Goal: Register for event/course

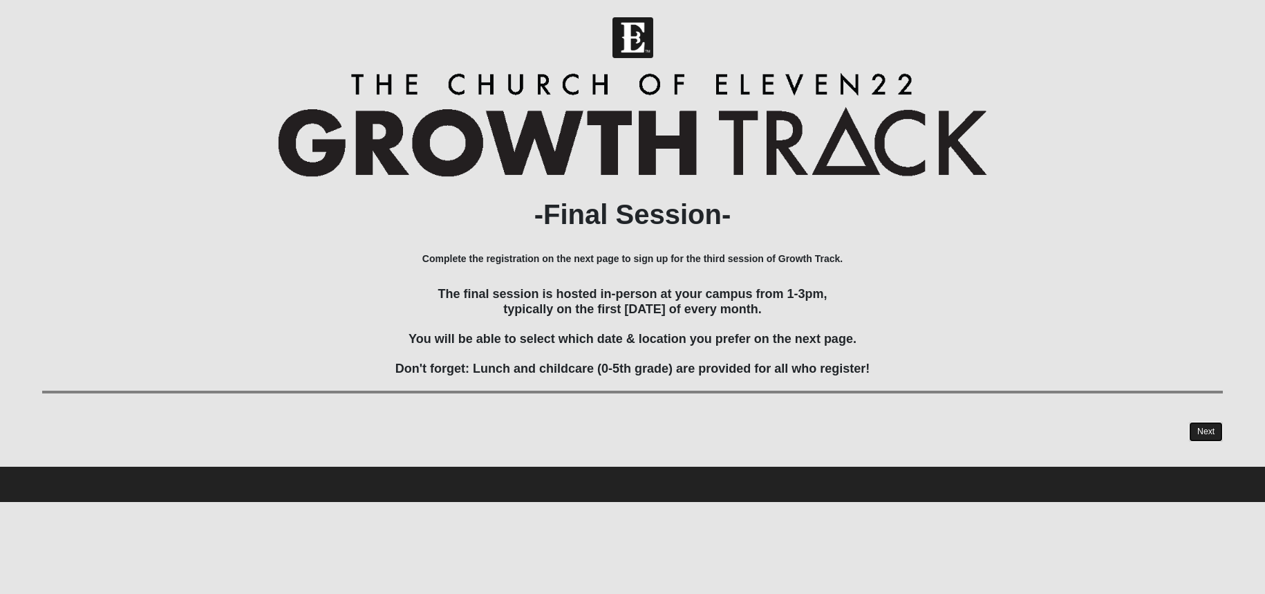
click at [1213, 432] on link "Next" at bounding box center [1206, 432] width 34 height 20
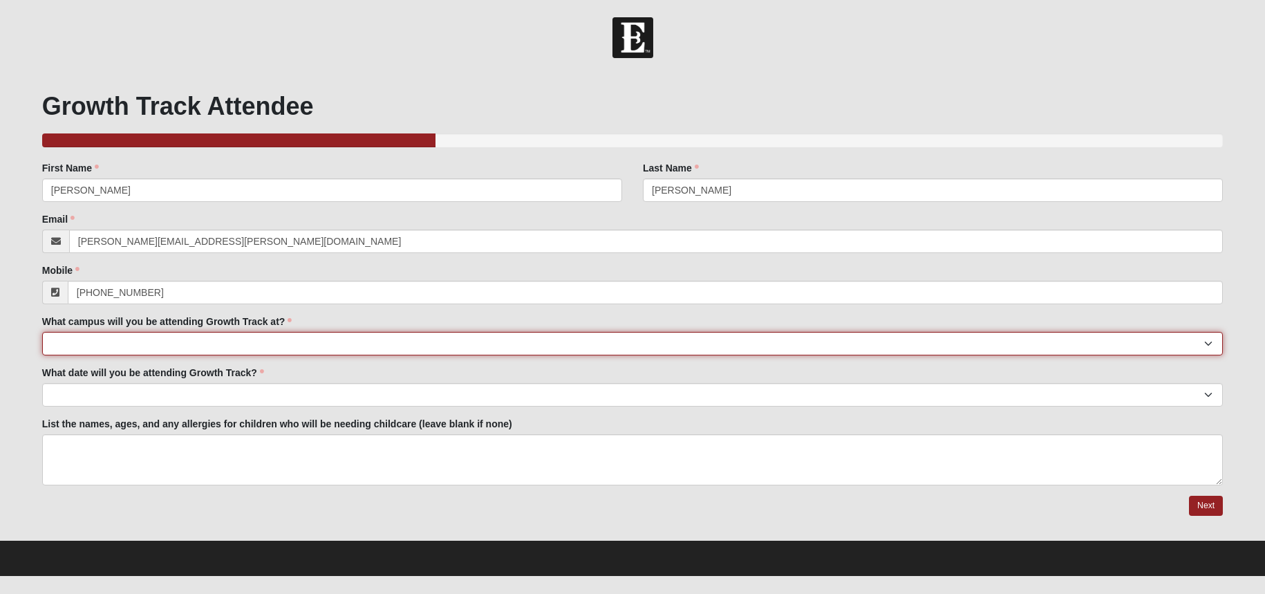
click at [373, 338] on select "[GEOGRAPHIC_DATA] Eleven22 Online [PERSON_NAME][GEOGRAPHIC_DATA] Mandarin [GEOG…" at bounding box center [632, 344] width 1181 height 24
select select "10"
click at [42, 332] on select "[GEOGRAPHIC_DATA] Eleven22 Online [PERSON_NAME][GEOGRAPHIC_DATA] Mandarin [GEOG…" at bounding box center [632, 344] width 1181 height 24
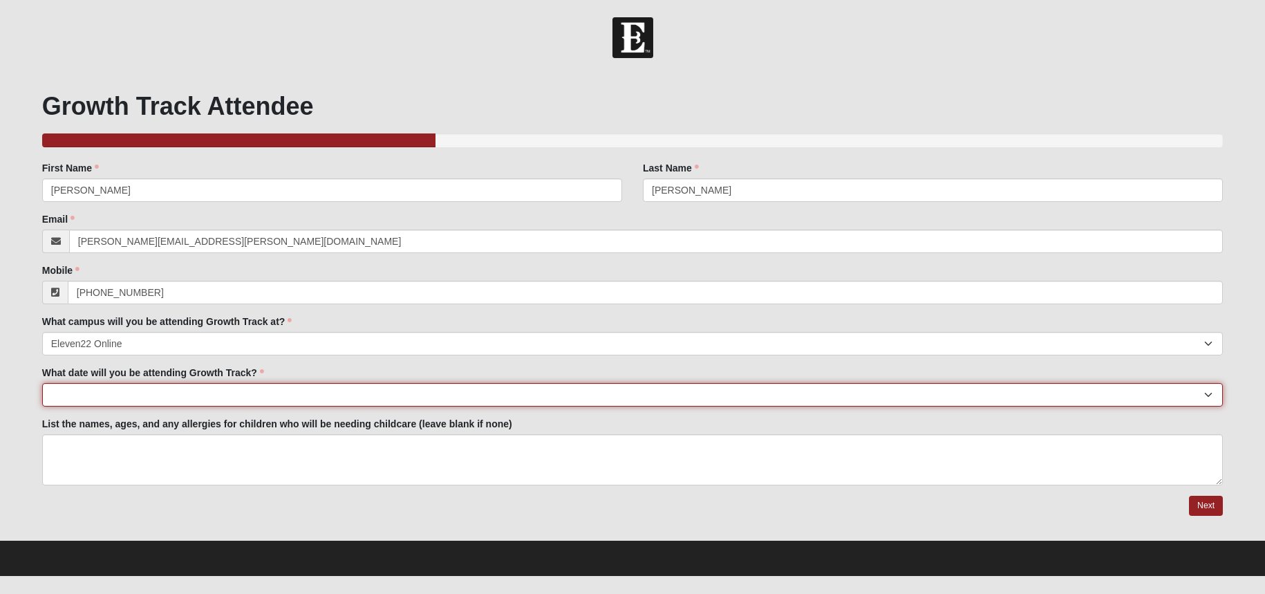
click at [385, 398] on select "[DATE] [DATE] [DATE] [DATE] [DATE] [DATE] [DATE] [DATE] [DATE] [DATE] [DATE]" at bounding box center [632, 395] width 1181 height 24
select select "[DATE]"
click at [42, 383] on select "[DATE] [DATE] [DATE] [DATE] [DATE] [DATE] [DATE] [DATE] [DATE] [DATE] [DATE]" at bounding box center [632, 395] width 1181 height 24
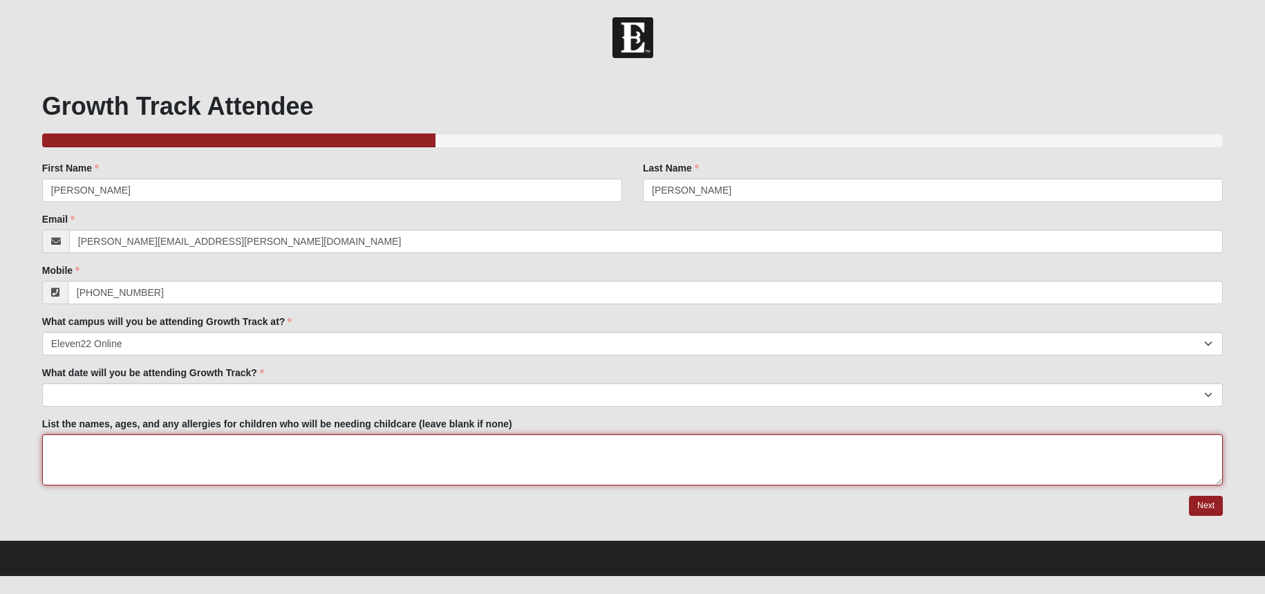
click at [342, 451] on textarea "List the names, ages, and any allergies for children who will be needing childc…" at bounding box center [632, 459] width 1181 height 51
type textarea "None"
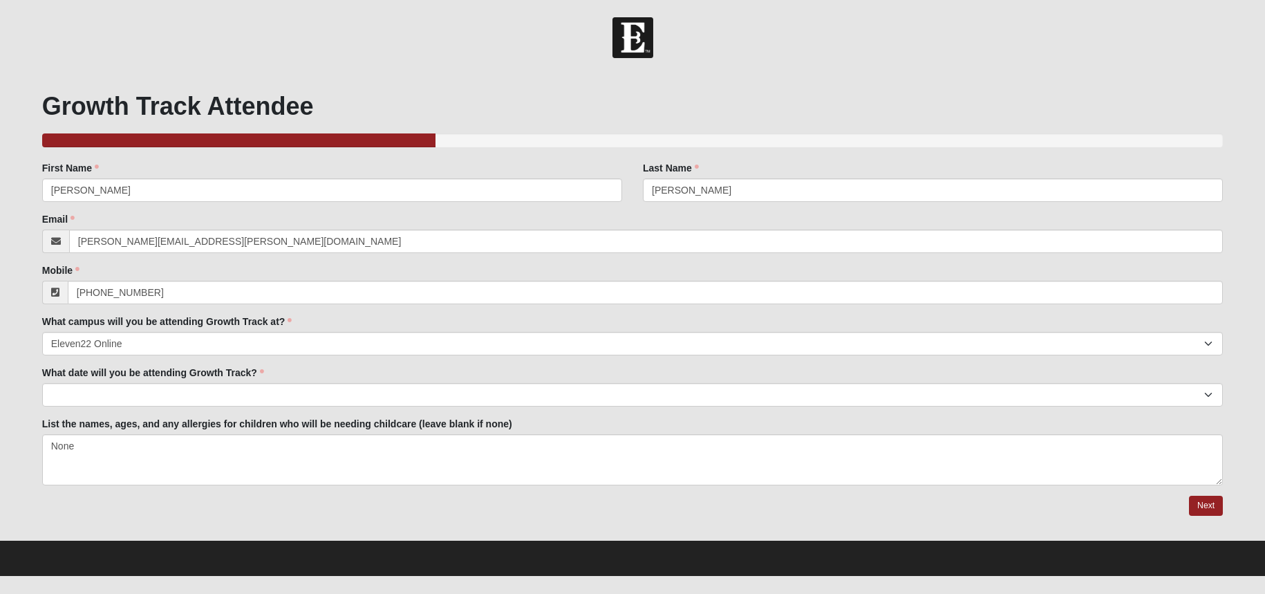
click at [494, 514] on div at bounding box center [632, 506] width 1181 height 21
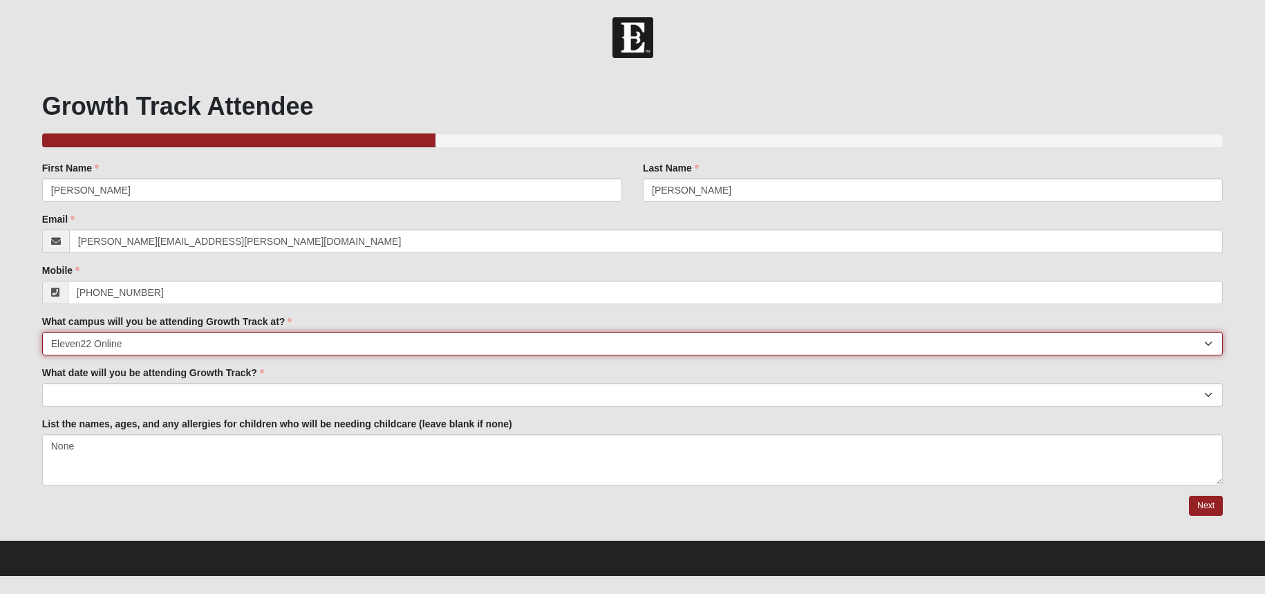
click at [385, 345] on select "Arlington Baymeadows Eleven22 Online Fleming Island Mandarin North Jax Orange P…" at bounding box center [632, 344] width 1181 height 24
click at [42, 332] on select "Arlington Baymeadows Eleven22 Online Fleming Island Mandarin North Jax Orange P…" at bounding box center [632, 344] width 1181 height 24
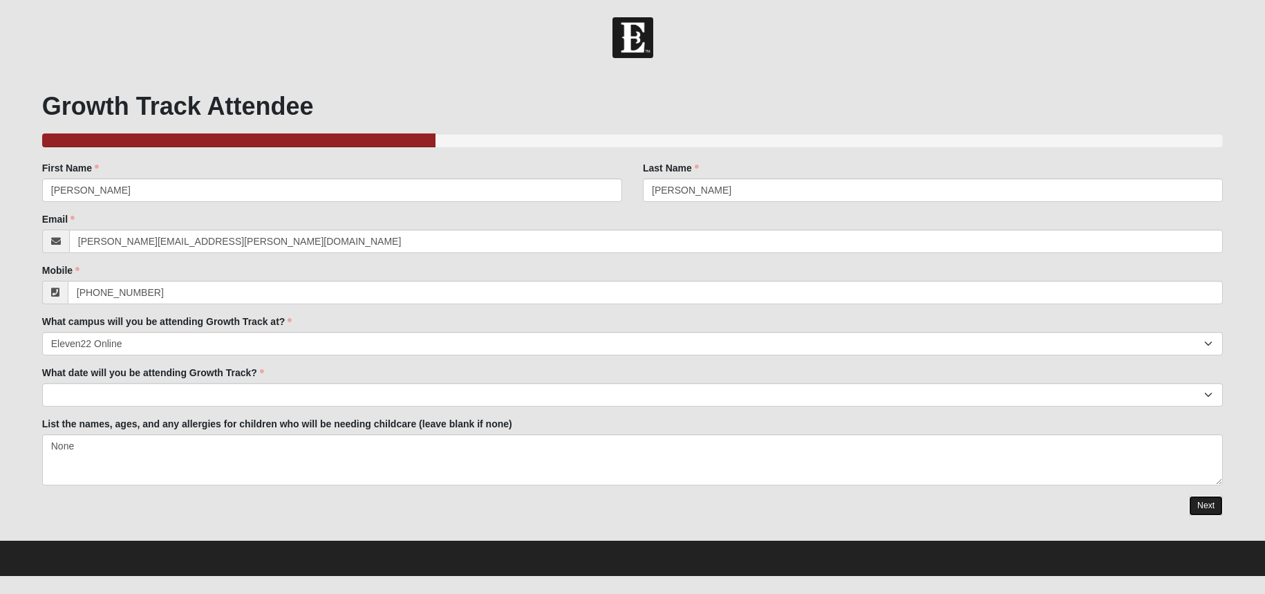
click at [1209, 508] on link "Next" at bounding box center [1206, 506] width 34 height 20
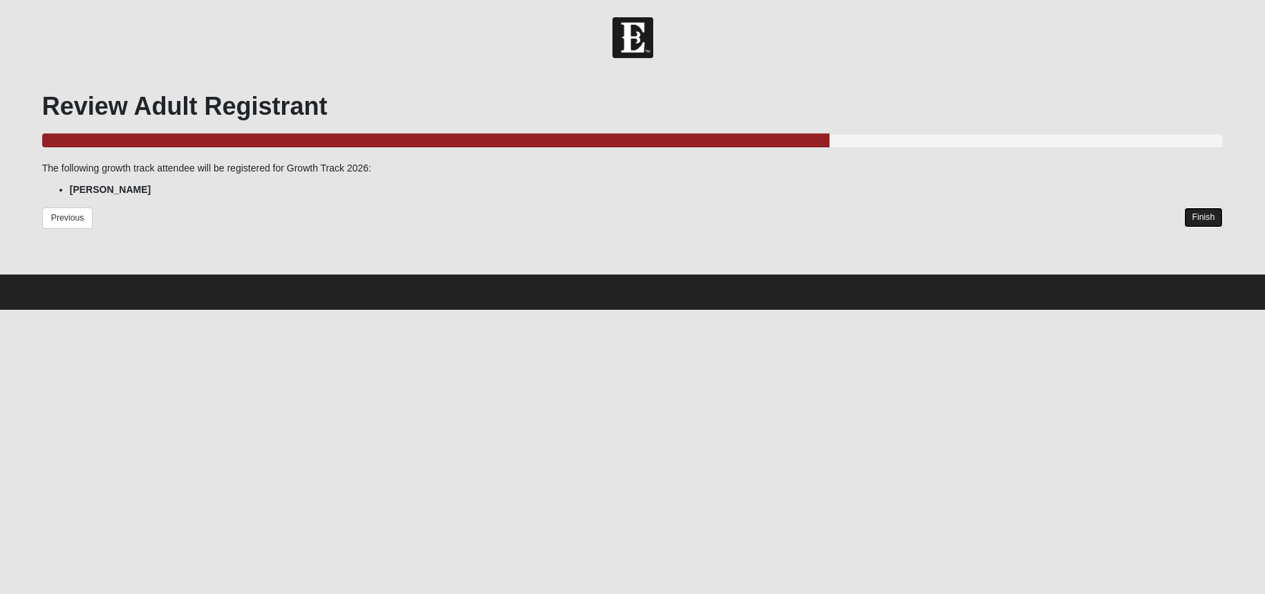
click at [1194, 223] on link "Finish" at bounding box center [1203, 217] width 39 height 20
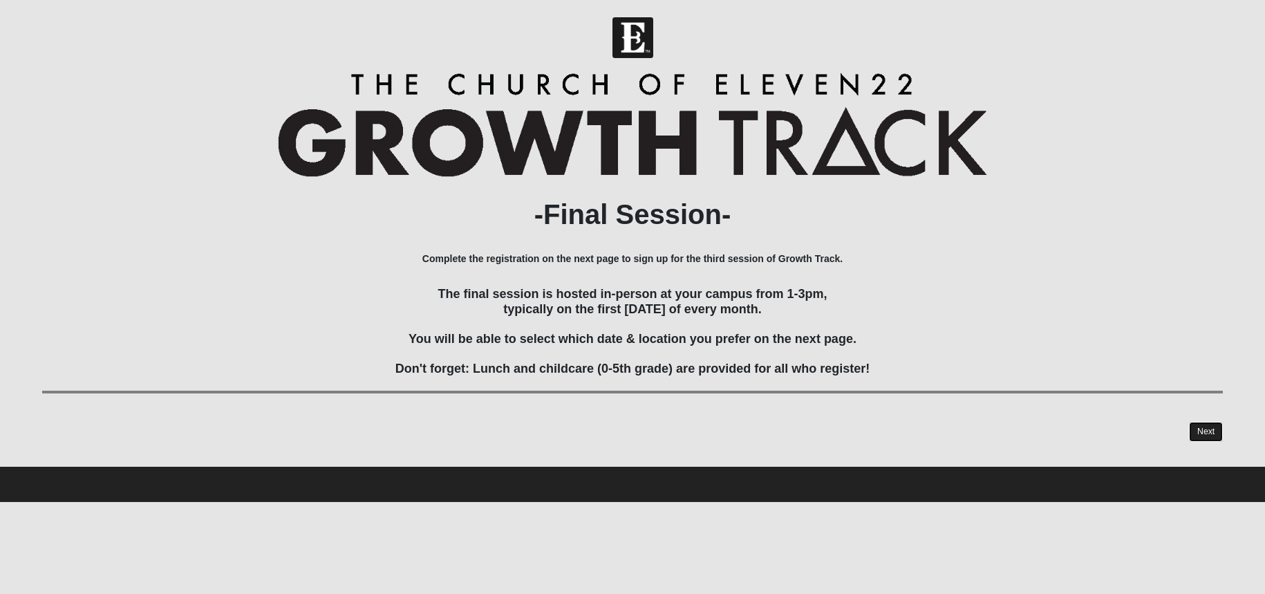
click at [1199, 431] on link "Next" at bounding box center [1206, 432] width 34 height 20
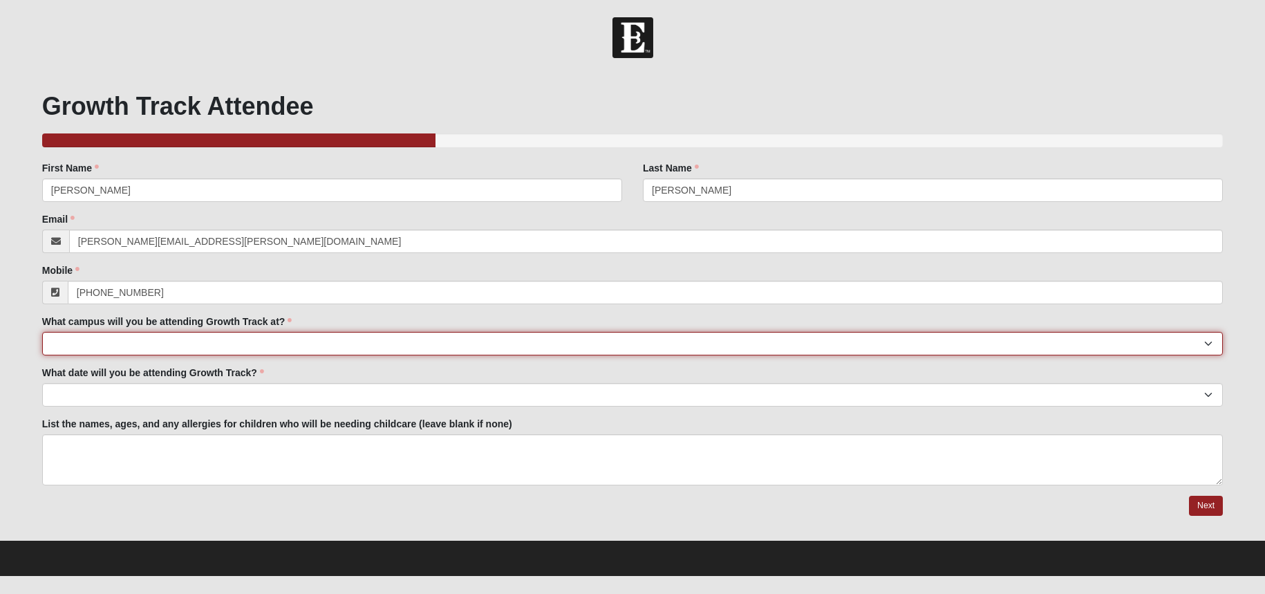
click at [212, 346] on select "[GEOGRAPHIC_DATA] Eleven22 Online [PERSON_NAME][GEOGRAPHIC_DATA] Mandarin [GEOG…" at bounding box center [632, 344] width 1181 height 24
select select "2"
click at [42, 332] on select "[GEOGRAPHIC_DATA] Eleven22 Online [PERSON_NAME][GEOGRAPHIC_DATA] Mandarin [GEOG…" at bounding box center [632, 344] width 1181 height 24
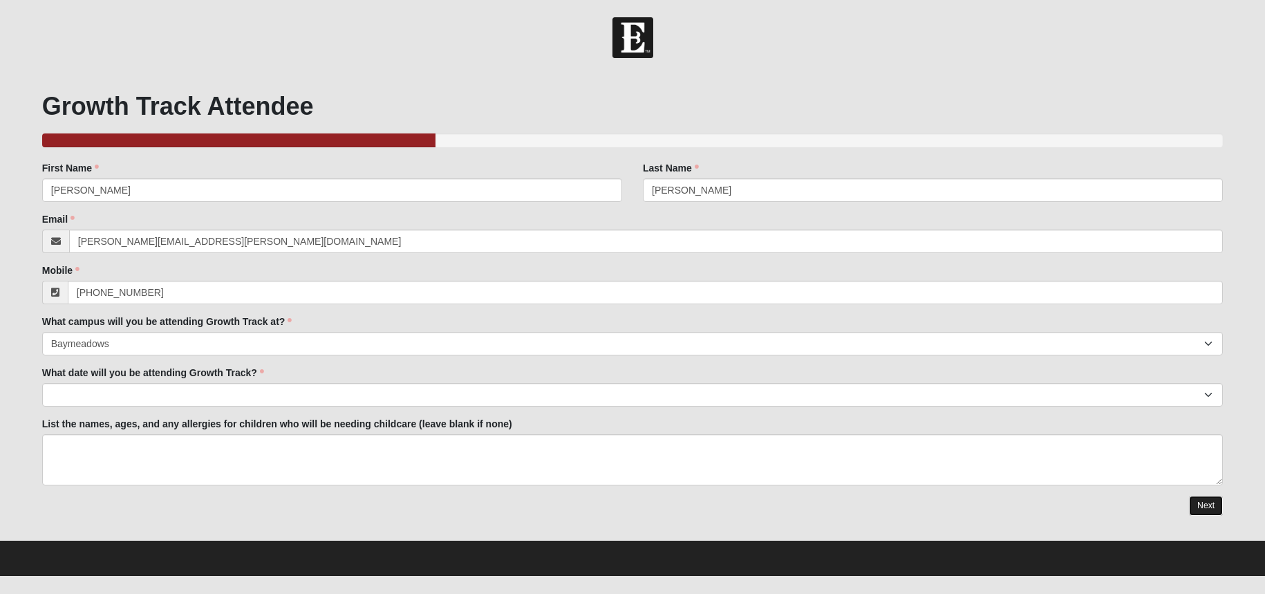
click at [1212, 509] on link "Next" at bounding box center [1206, 506] width 34 height 20
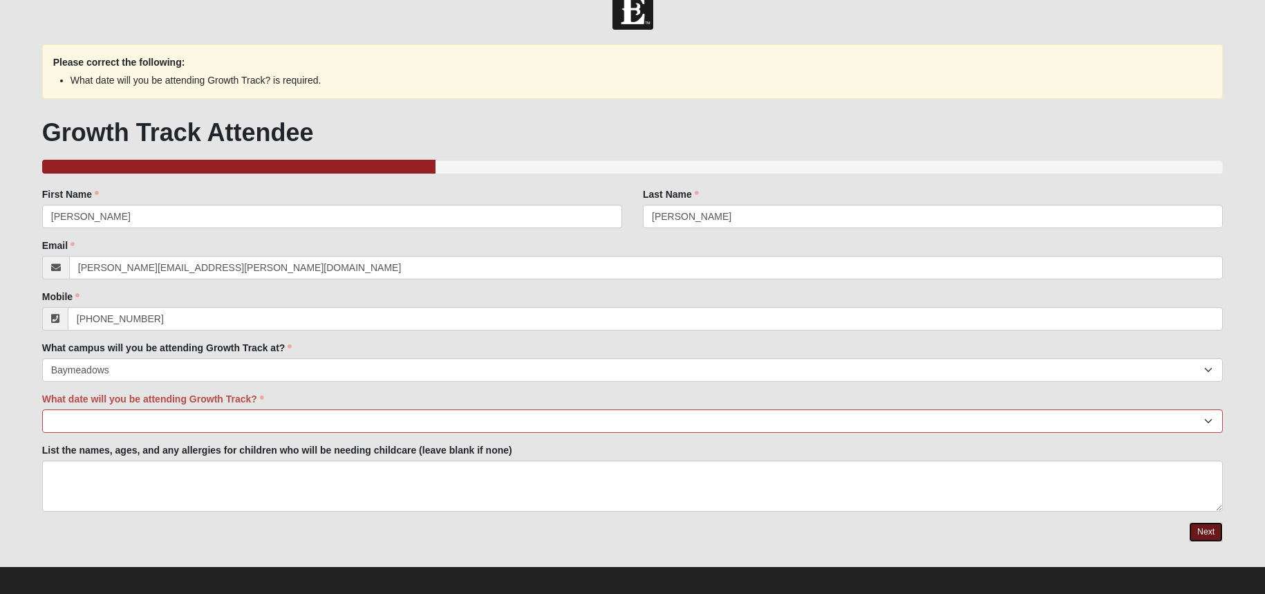
scroll to position [37, 0]
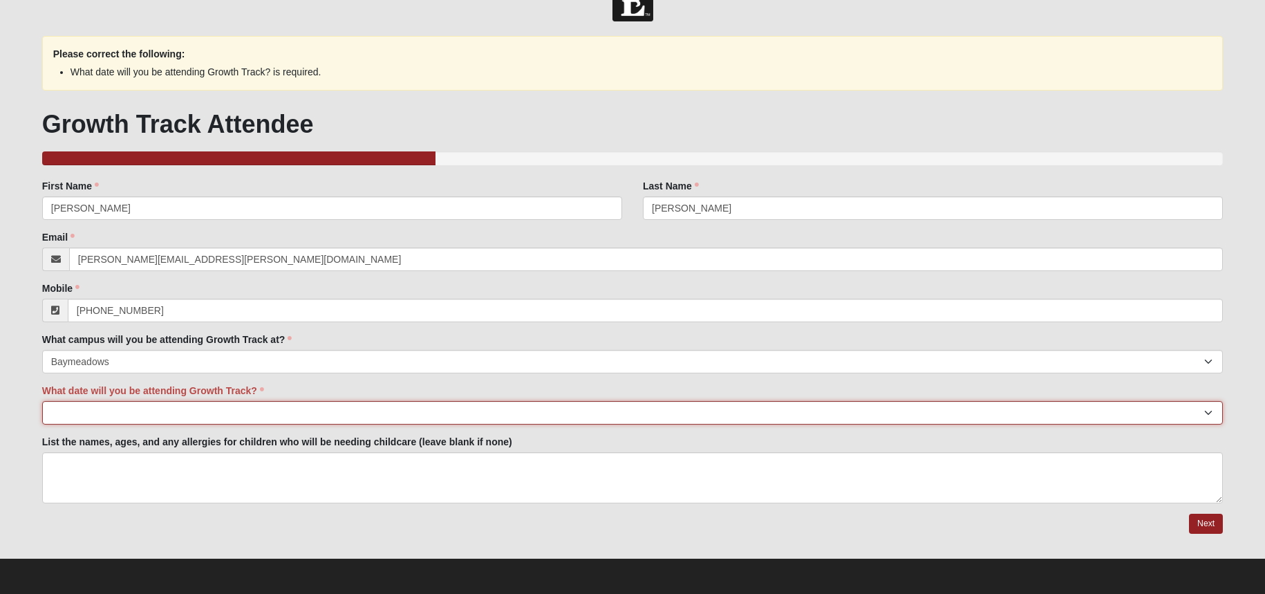
click at [327, 411] on select "[DATE] [DATE] [DATE] [DATE] [DATE] [DATE] [DATE] [DATE] [DATE] [DATE] [DATE]" at bounding box center [632, 413] width 1181 height 24
select select "[DATE]"
click at [42, 401] on select "[DATE] [DATE] [DATE] [DATE] [DATE] [DATE] [DATE] [DATE] [DATE] [DATE] [DATE]" at bounding box center [632, 413] width 1181 height 24
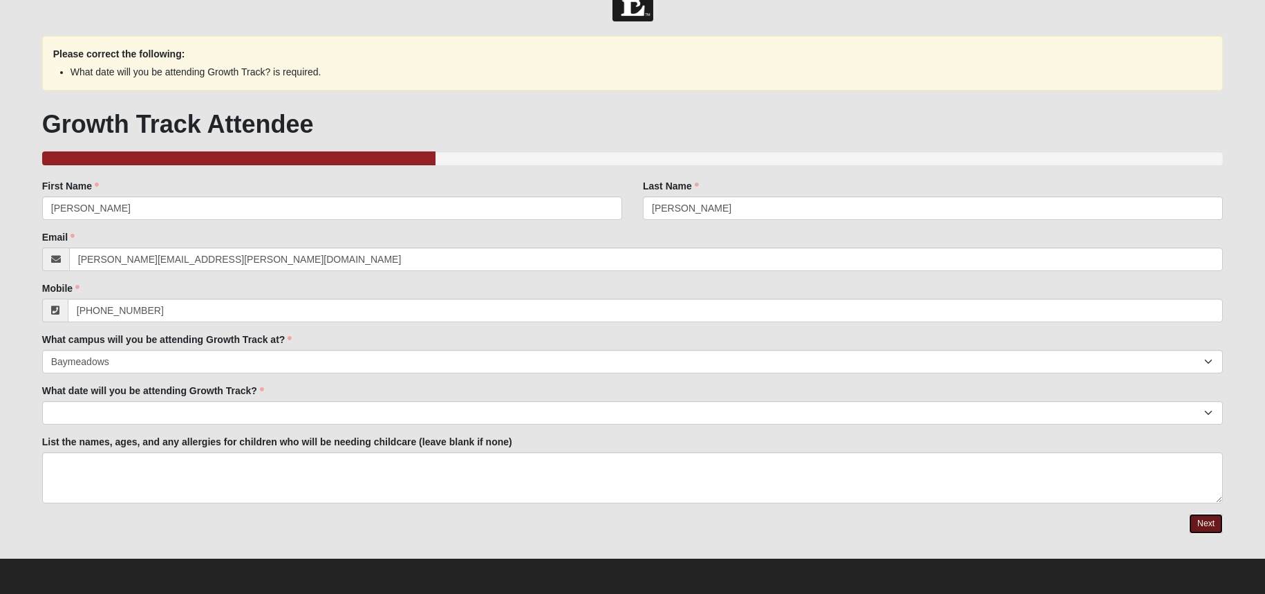
click at [1201, 521] on link "Next" at bounding box center [1206, 524] width 34 height 20
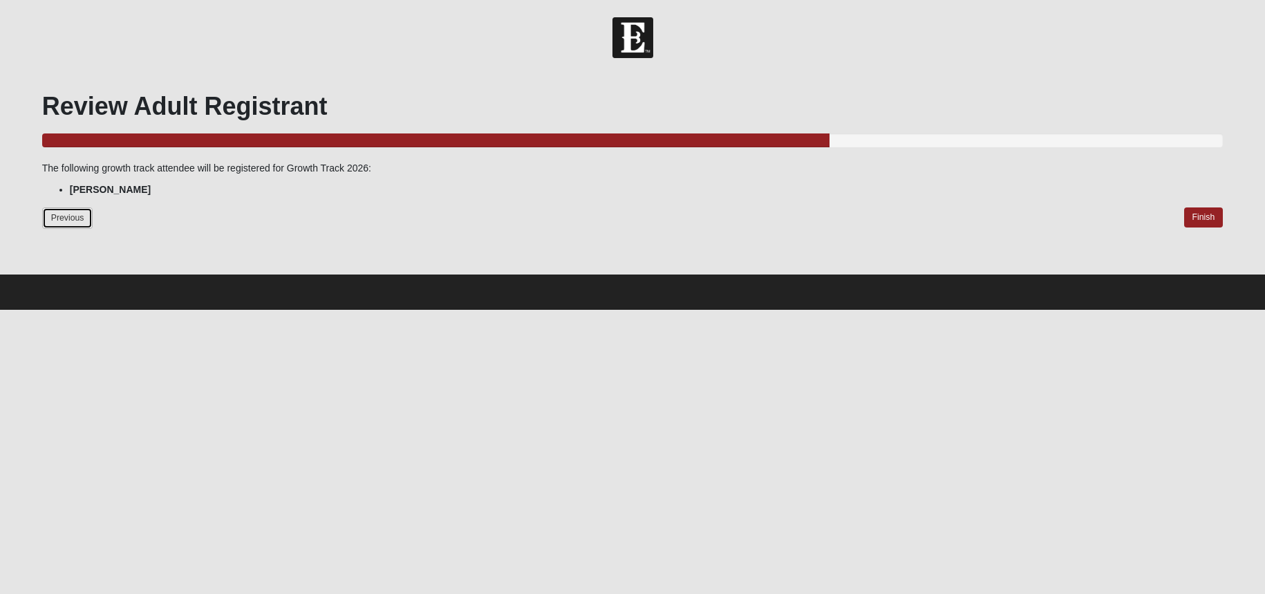
click at [66, 219] on link "Previous" at bounding box center [67, 217] width 51 height 21
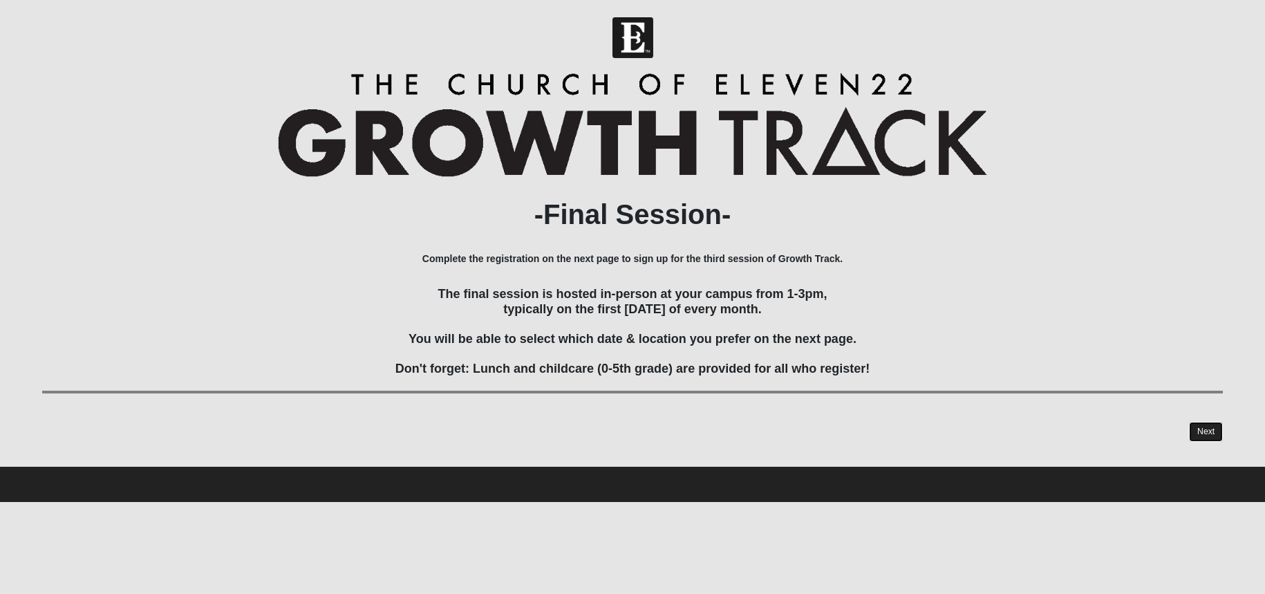
click at [1214, 424] on link "Next" at bounding box center [1206, 432] width 34 height 20
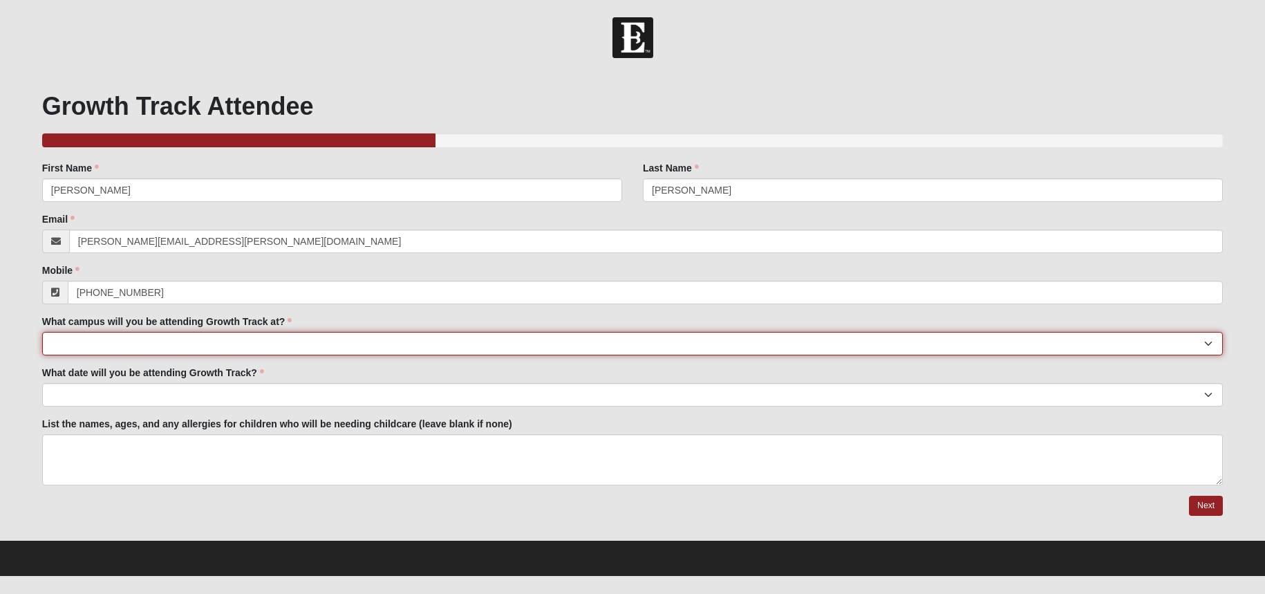
click at [253, 343] on select "[GEOGRAPHIC_DATA] Eleven22 Online [PERSON_NAME][GEOGRAPHIC_DATA] Mandarin [GEOG…" at bounding box center [632, 344] width 1181 height 24
select select "11"
click at [42, 332] on select "[GEOGRAPHIC_DATA] Eleven22 Online [PERSON_NAME][GEOGRAPHIC_DATA] Mandarin [GEOG…" at bounding box center [632, 344] width 1181 height 24
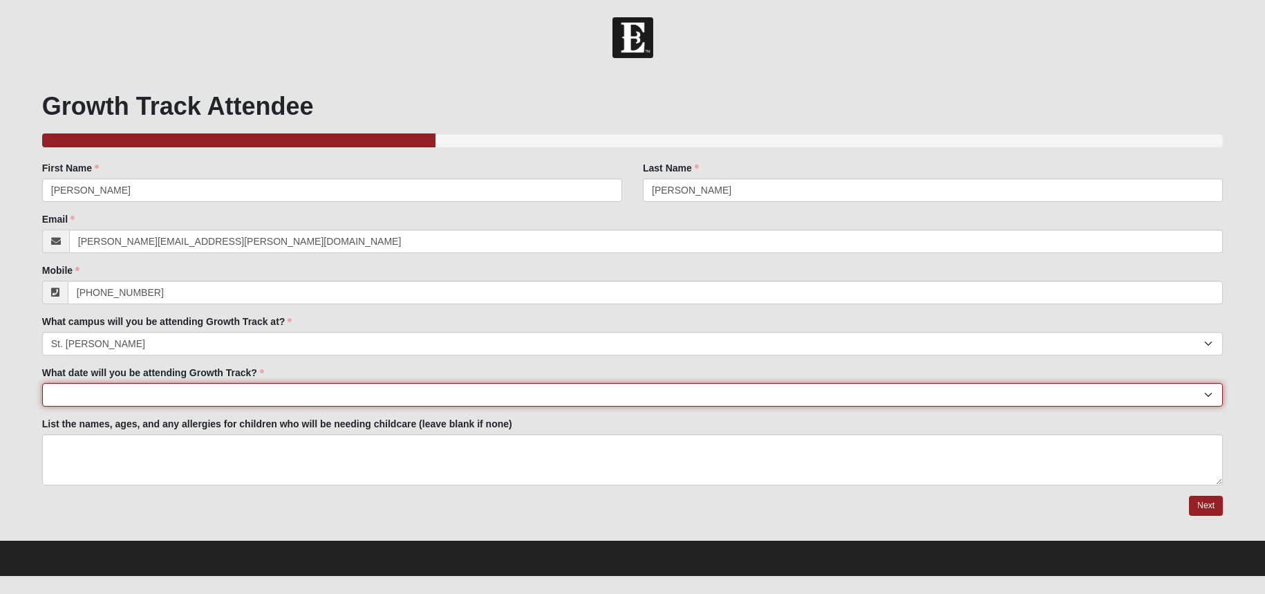
click at [169, 398] on select "[DATE] [DATE] [DATE] [DATE] [DATE] [DATE] [DATE] [DATE] [DATE] [DATE] [DATE]" at bounding box center [632, 395] width 1181 height 24
select select "[DATE]"
click at [42, 383] on select "[DATE] [DATE] [DATE] [DATE] [DATE] [DATE] [DATE] [DATE] [DATE] [DATE] [DATE]" at bounding box center [632, 395] width 1181 height 24
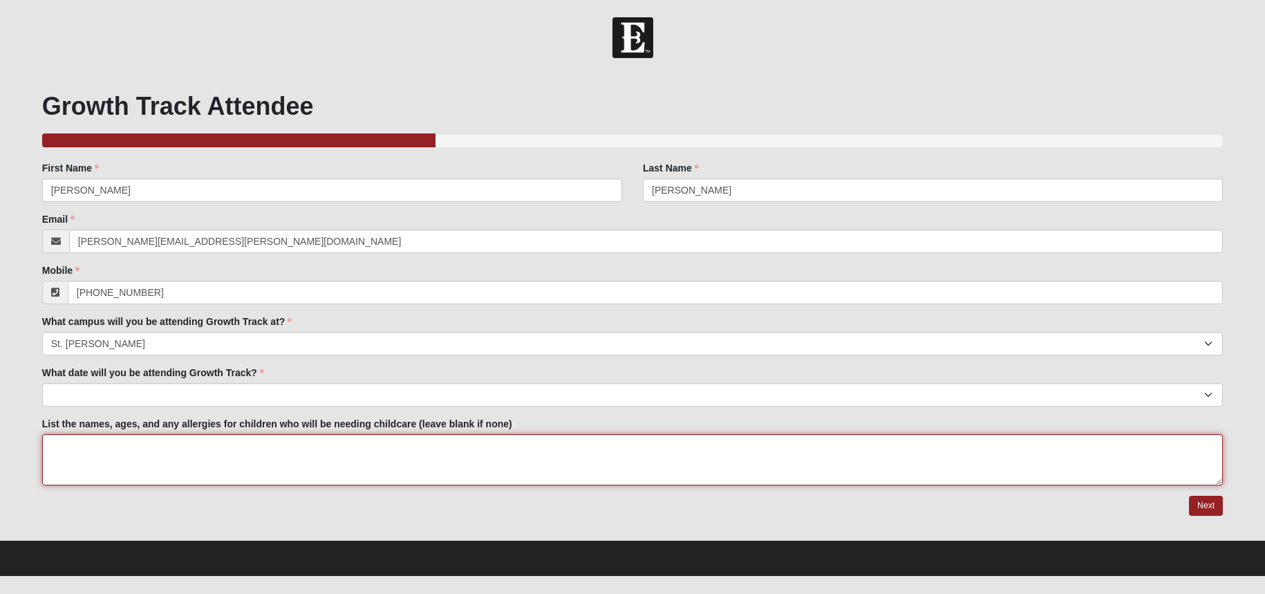
click at [143, 456] on textarea "List the names, ages, and any allergies for children who will be needing childc…" at bounding box center [632, 459] width 1181 height 51
type textarea "none"
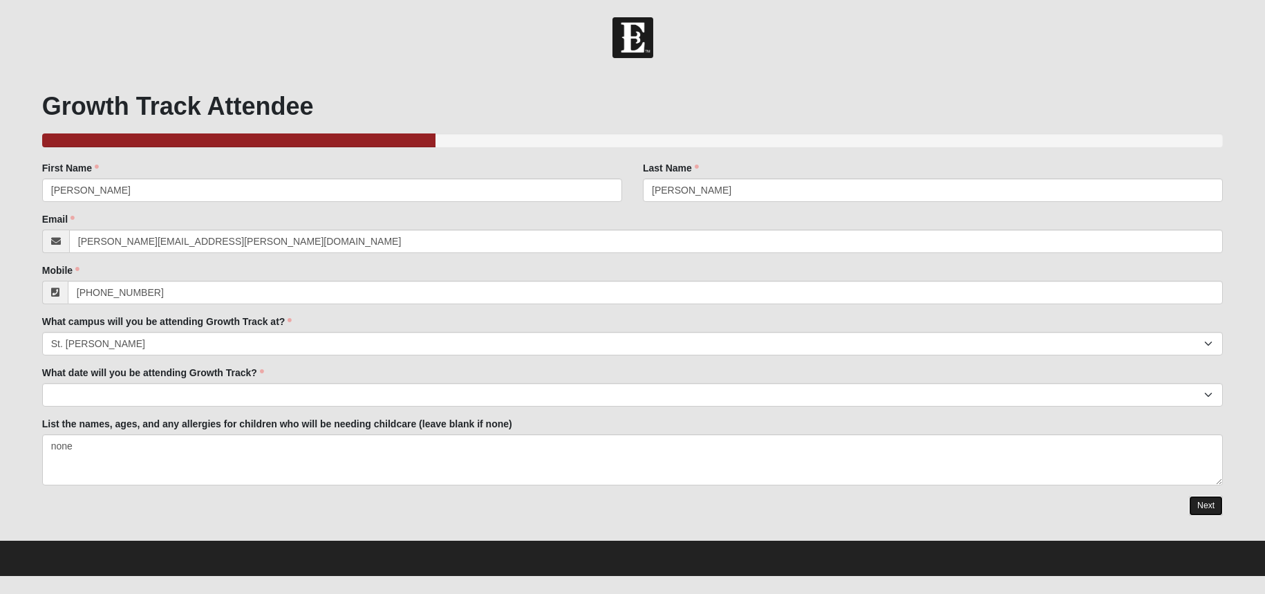
click at [1214, 507] on link "Next" at bounding box center [1206, 506] width 34 height 20
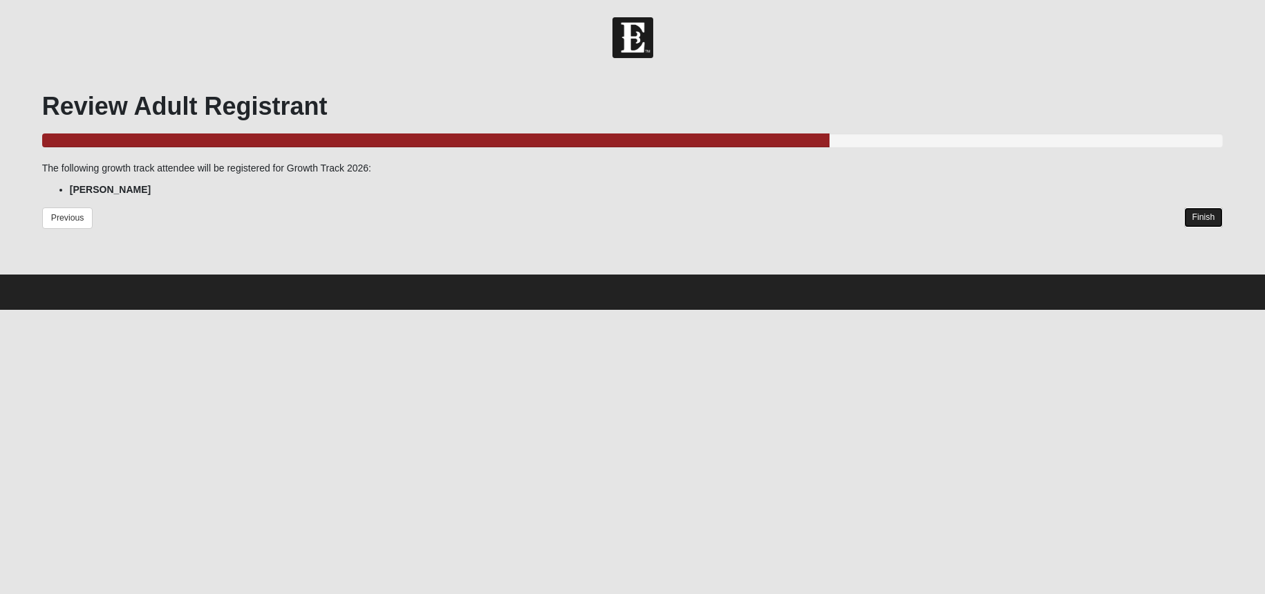
click at [1211, 222] on link "Finish" at bounding box center [1203, 217] width 39 height 20
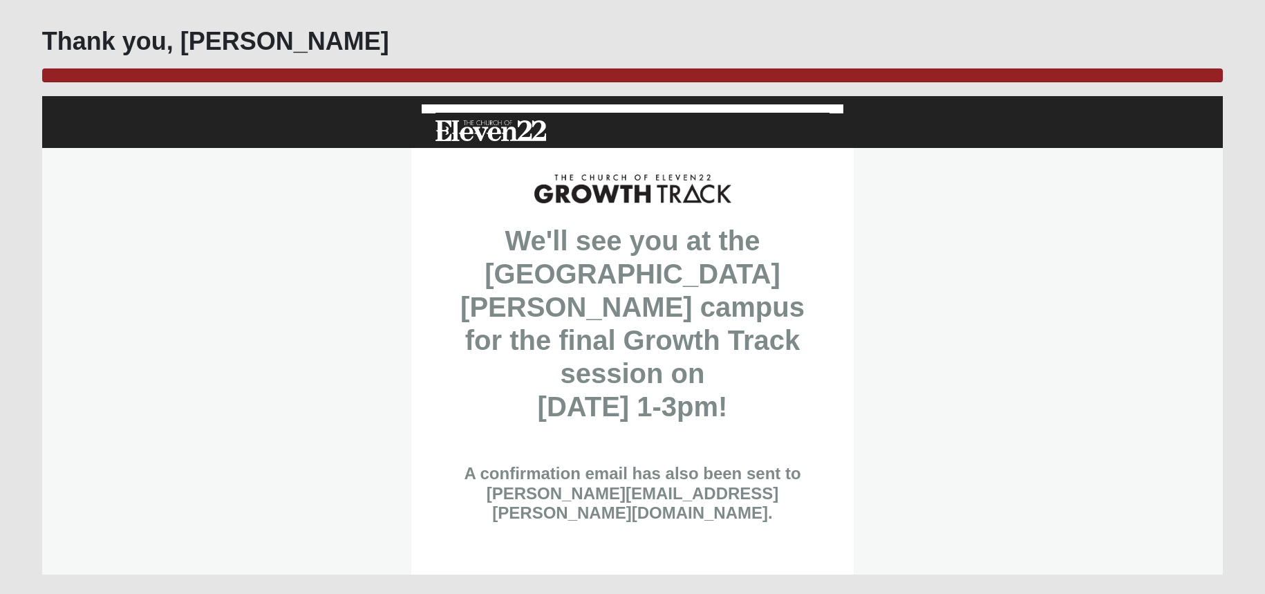
scroll to position [66, 0]
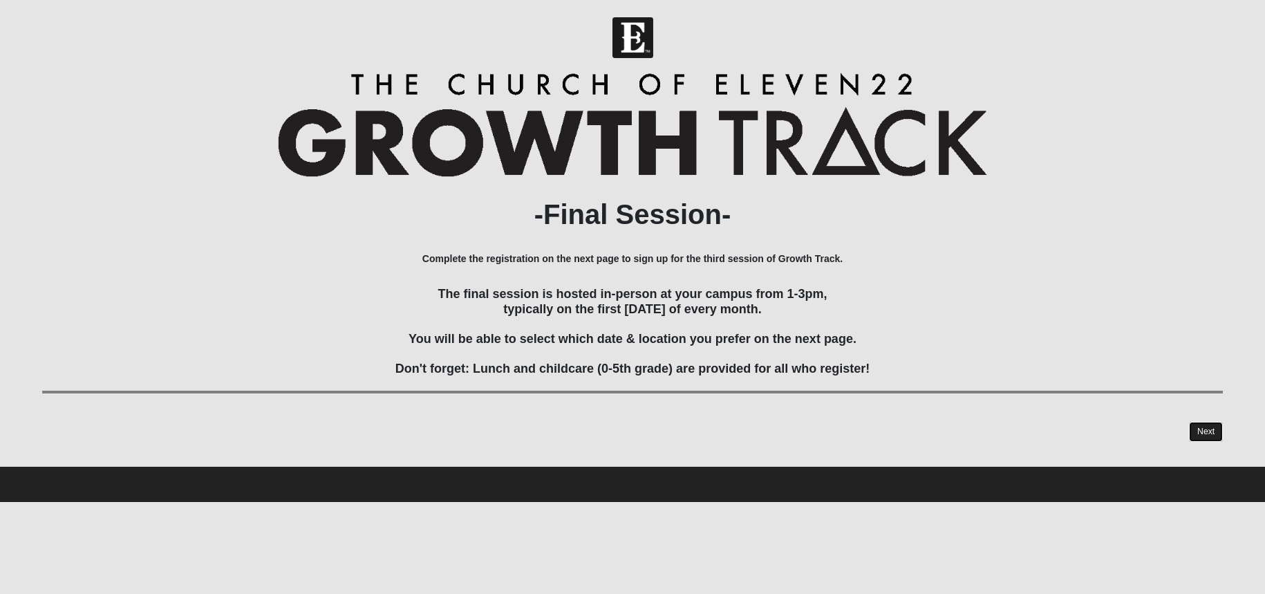
click at [1208, 428] on link "Next" at bounding box center [1206, 432] width 34 height 20
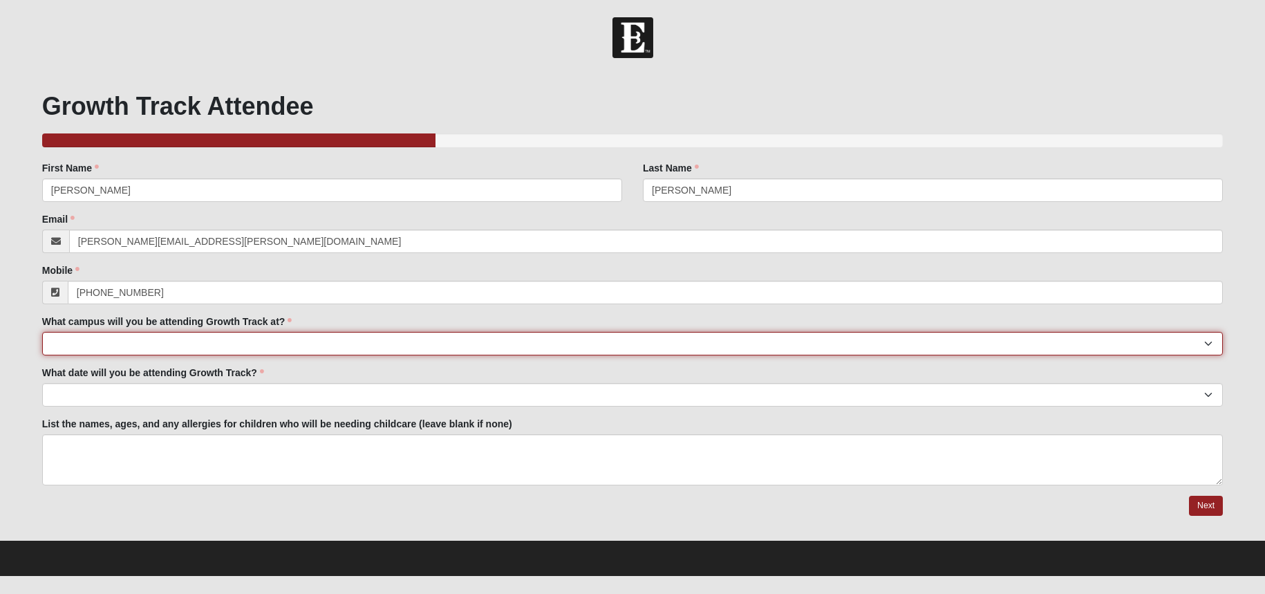
click at [234, 346] on select "[GEOGRAPHIC_DATA] Eleven22 Online [PERSON_NAME][GEOGRAPHIC_DATA] Mandarin [GEOG…" at bounding box center [632, 344] width 1181 height 24
select select "5"
click at [42, 332] on select "[GEOGRAPHIC_DATA] Eleven22 Online [PERSON_NAME][GEOGRAPHIC_DATA] Mandarin [GEOG…" at bounding box center [632, 344] width 1181 height 24
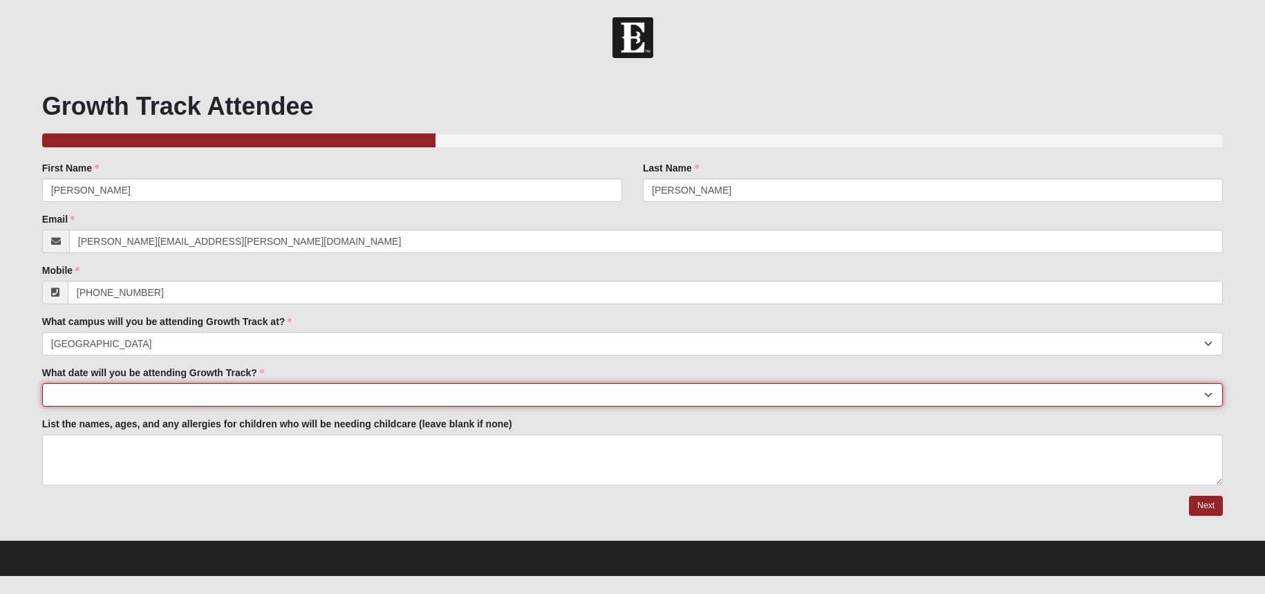
click at [212, 387] on select "[DATE] [DATE] [DATE] [DATE] [DATE] [DATE] [DATE] [DATE] [DATE] [DATE] [DATE]" at bounding box center [632, 395] width 1181 height 24
select select "[DATE]"
click at [42, 383] on select "[DATE] [DATE] [DATE] [DATE] [DATE] [DATE] [DATE] [DATE] [DATE] [DATE] [DATE]" at bounding box center [632, 395] width 1181 height 24
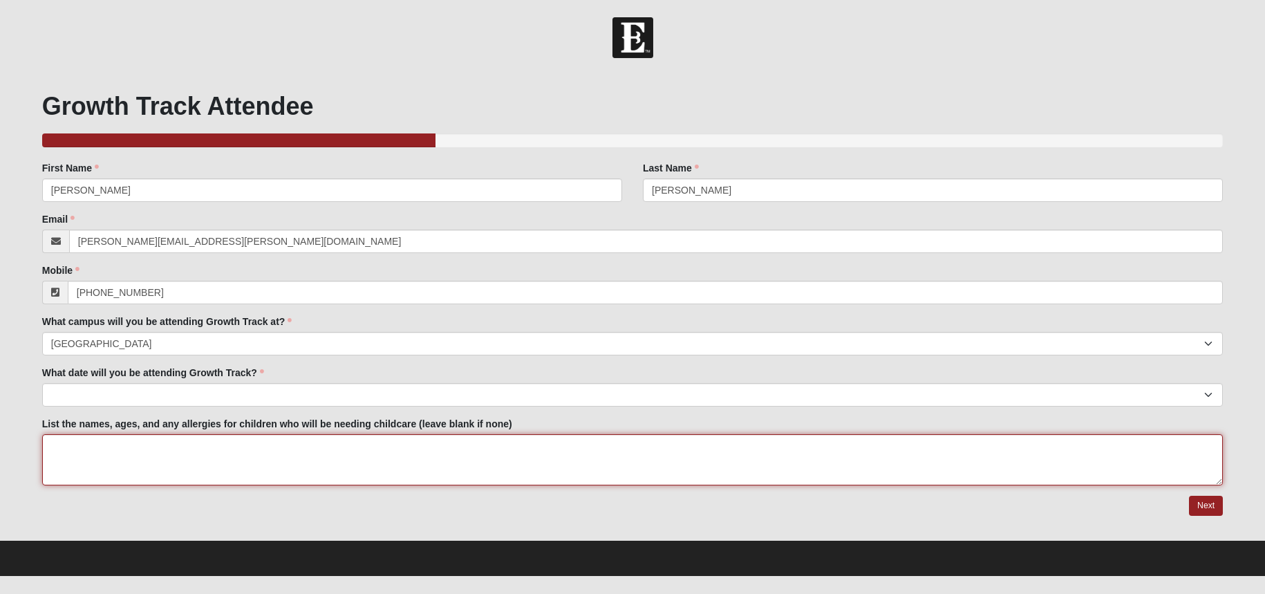
click at [203, 449] on textarea "List the names, ages, and any allergies for children who will be needing childc…" at bounding box center [632, 459] width 1181 height 51
type textarea "no"
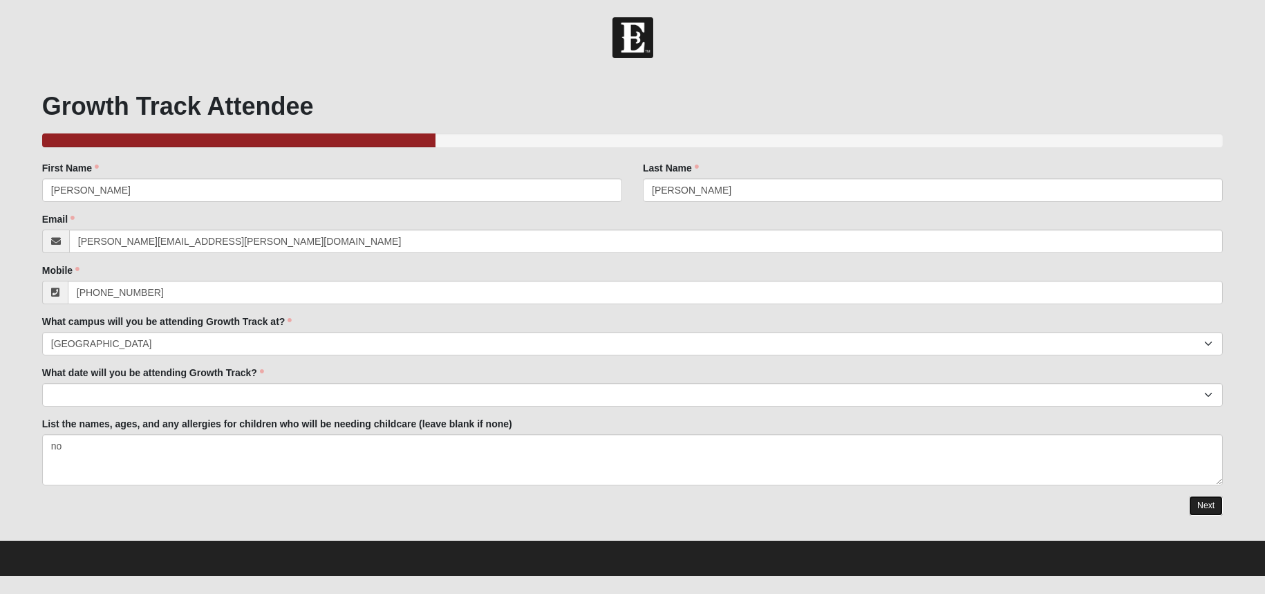
click at [1198, 513] on link "Next" at bounding box center [1206, 506] width 34 height 20
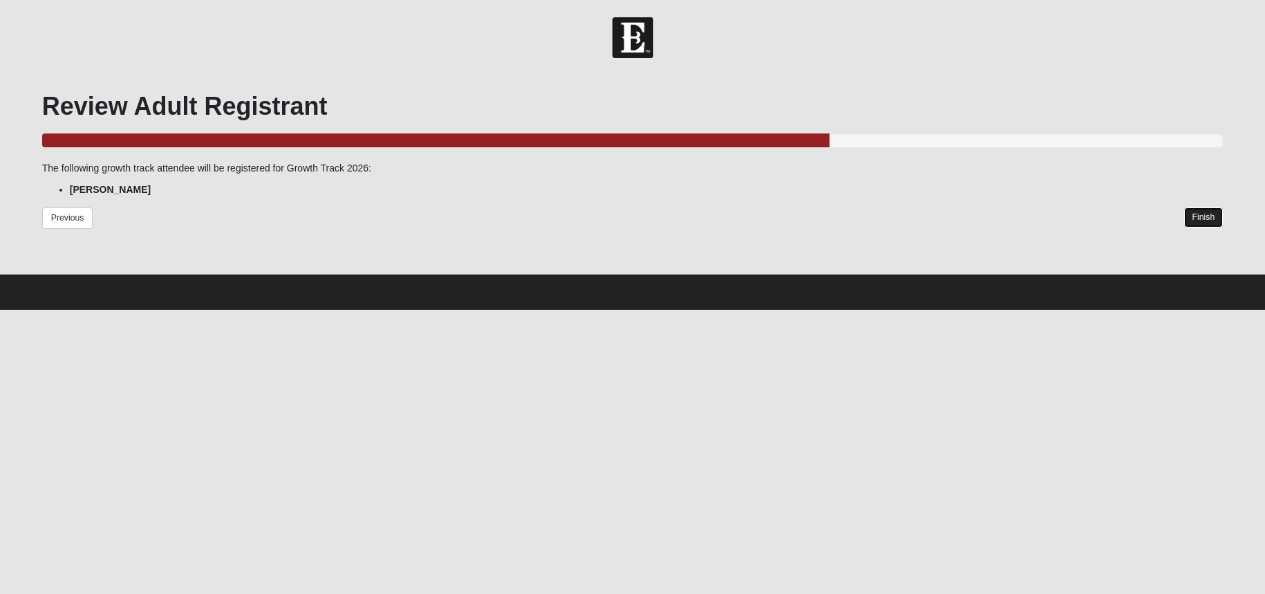
click at [1206, 219] on link "Finish" at bounding box center [1203, 217] width 39 height 20
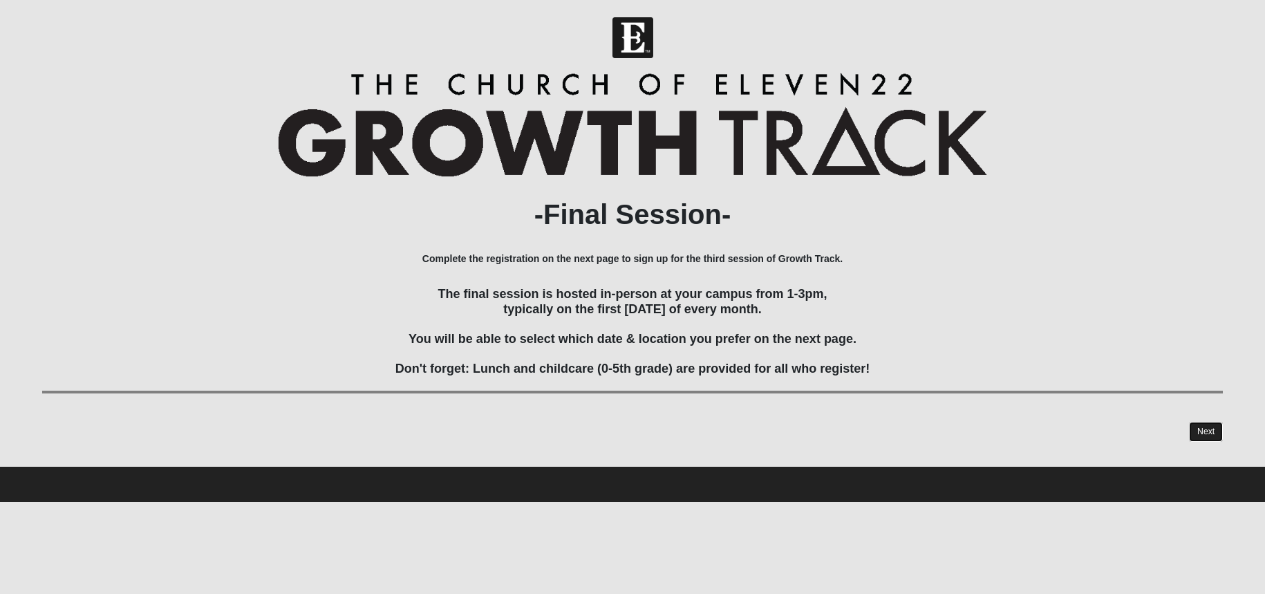
click at [1205, 436] on link "Next" at bounding box center [1206, 432] width 34 height 20
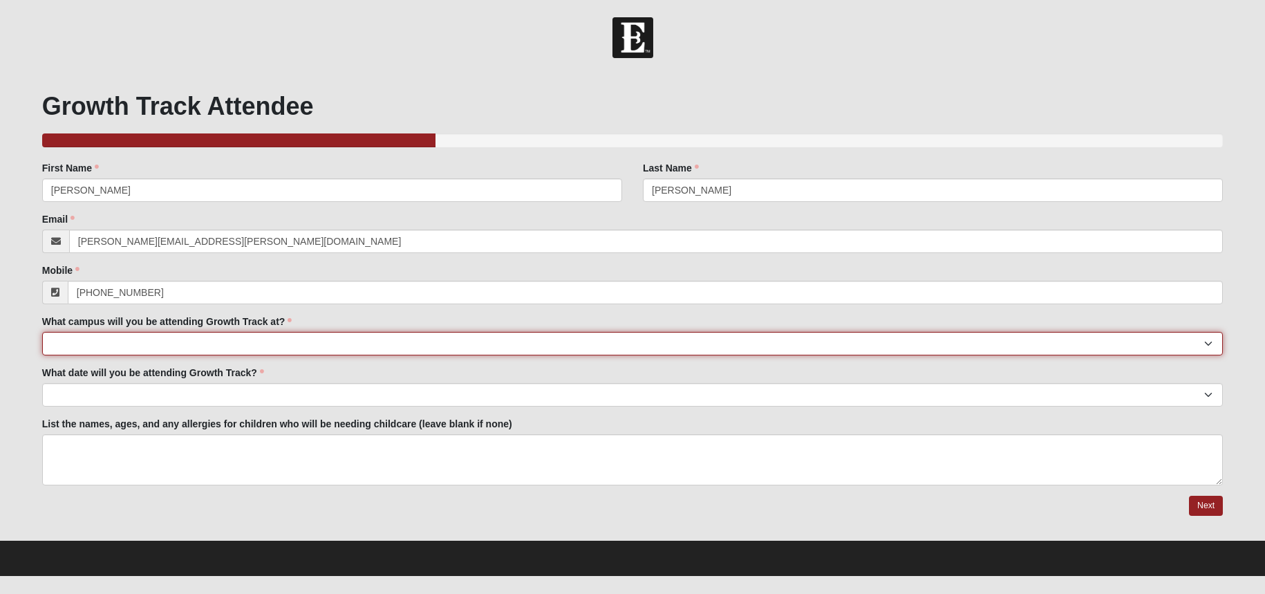
click at [247, 345] on select "[GEOGRAPHIC_DATA] Eleven22 Online [PERSON_NAME][GEOGRAPHIC_DATA] Mandarin [GEOG…" at bounding box center [632, 344] width 1181 height 24
select select "5"
click at [42, 332] on select "[GEOGRAPHIC_DATA] Eleven22 Online [PERSON_NAME][GEOGRAPHIC_DATA] Mandarin [GEOG…" at bounding box center [632, 344] width 1181 height 24
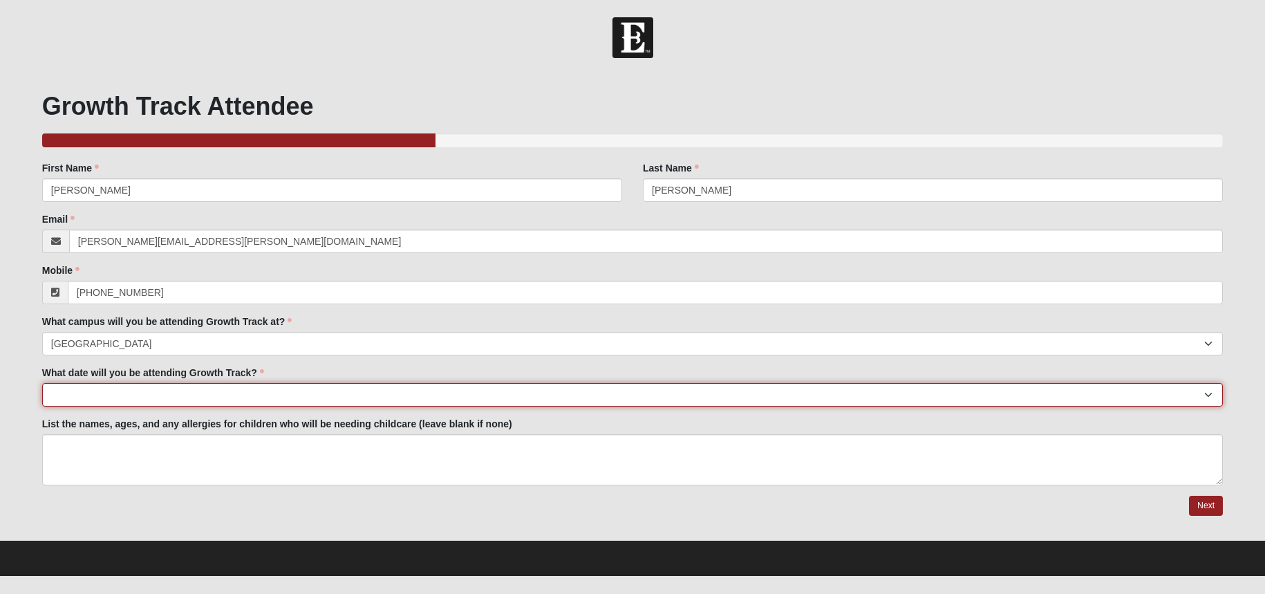
click at [189, 389] on select "[DATE] [DATE] [DATE] [DATE] [DATE] [DATE] [DATE] [DATE] [DATE] [DATE] [DATE]" at bounding box center [632, 395] width 1181 height 24
select select "[DATE]"
click at [42, 383] on select "[DATE] [DATE] [DATE] [DATE] [DATE] [DATE] [DATE] [DATE] [DATE] [DATE] [DATE]" at bounding box center [632, 395] width 1181 height 24
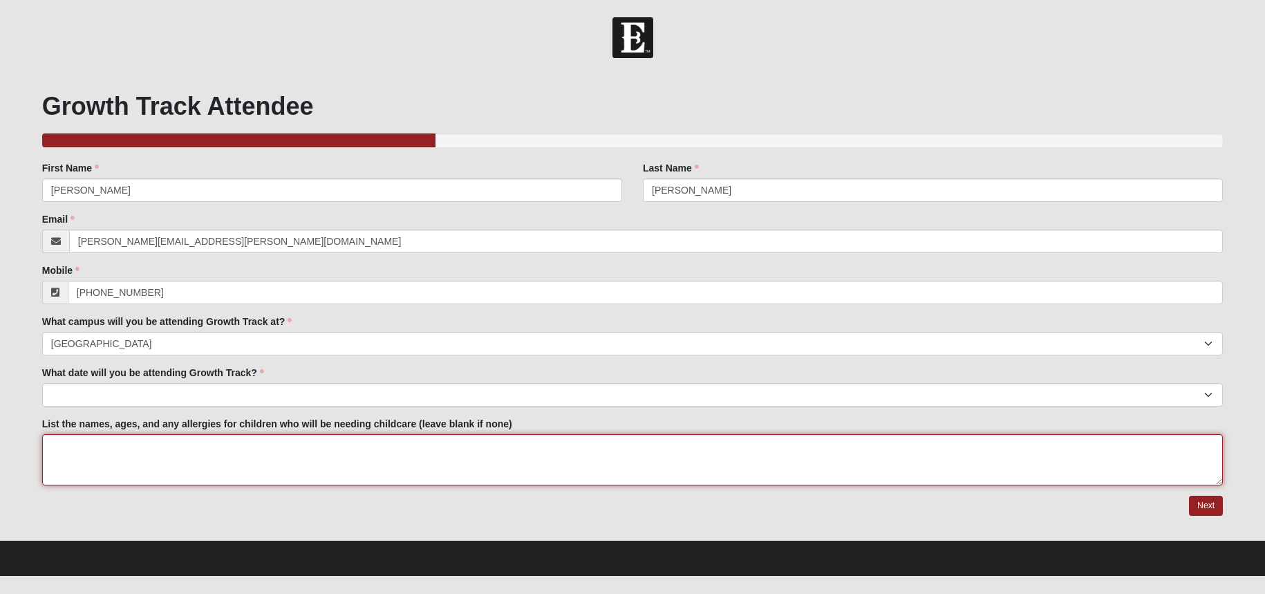
click at [185, 446] on textarea "List the names, ages, and any allergies for children who will be needing childc…" at bounding box center [632, 459] width 1181 height 51
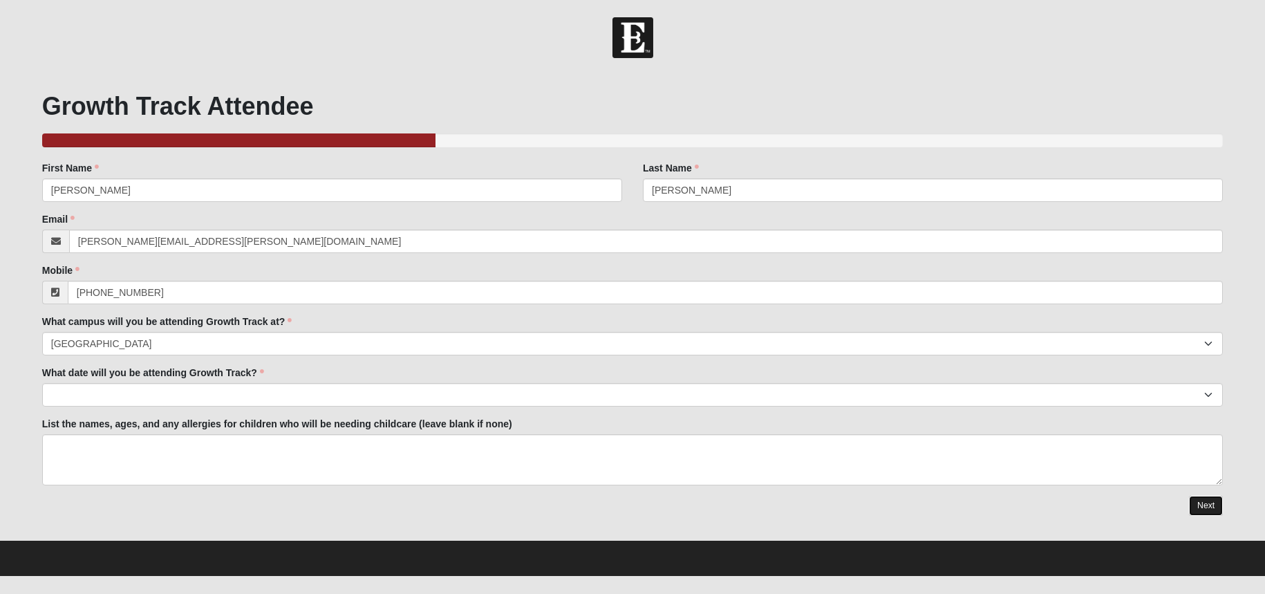
click at [1206, 508] on link "Next" at bounding box center [1206, 506] width 34 height 20
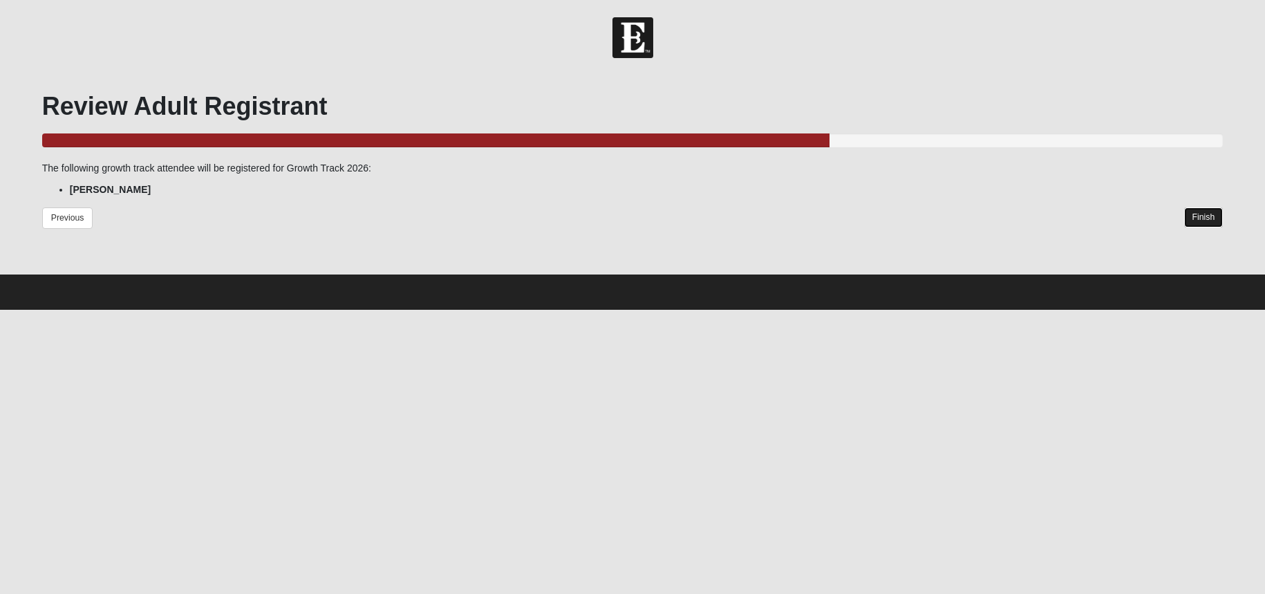
click at [1213, 215] on link "Finish" at bounding box center [1203, 217] width 39 height 20
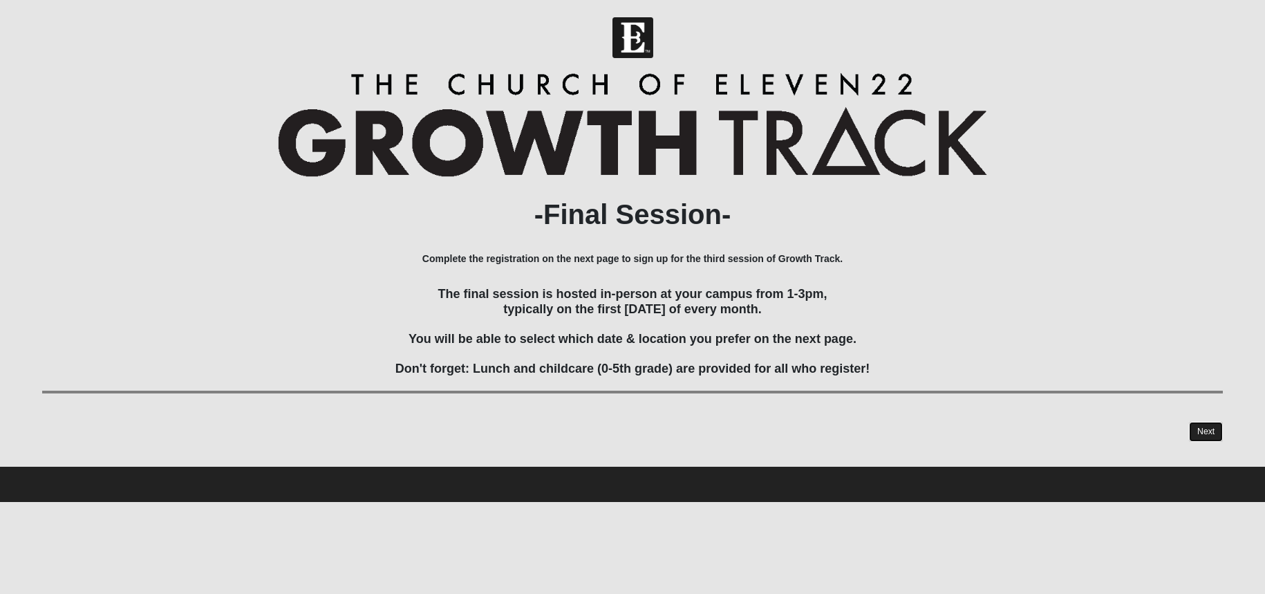
click at [1210, 430] on link "Next" at bounding box center [1206, 432] width 34 height 20
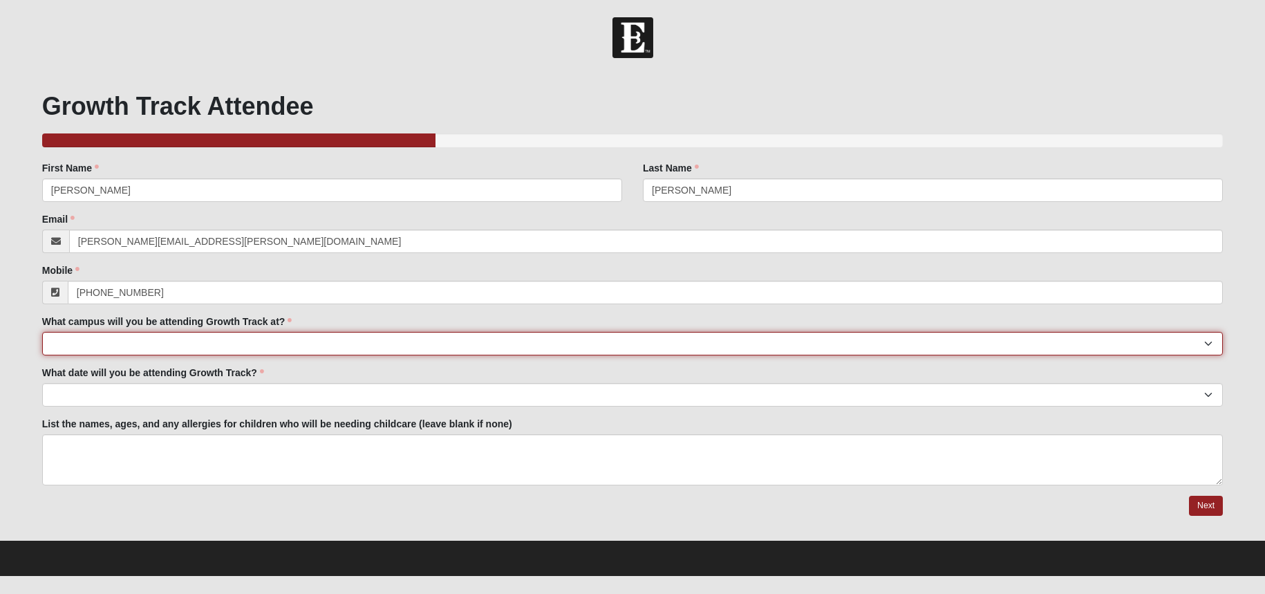
click at [160, 346] on select "[GEOGRAPHIC_DATA] Eleven22 Online [PERSON_NAME][GEOGRAPHIC_DATA] Mandarin [GEOG…" at bounding box center [632, 344] width 1181 height 24
select select "5"
click at [42, 332] on select "[GEOGRAPHIC_DATA] Eleven22 Online [PERSON_NAME][GEOGRAPHIC_DATA] Mandarin [GEOG…" at bounding box center [632, 344] width 1181 height 24
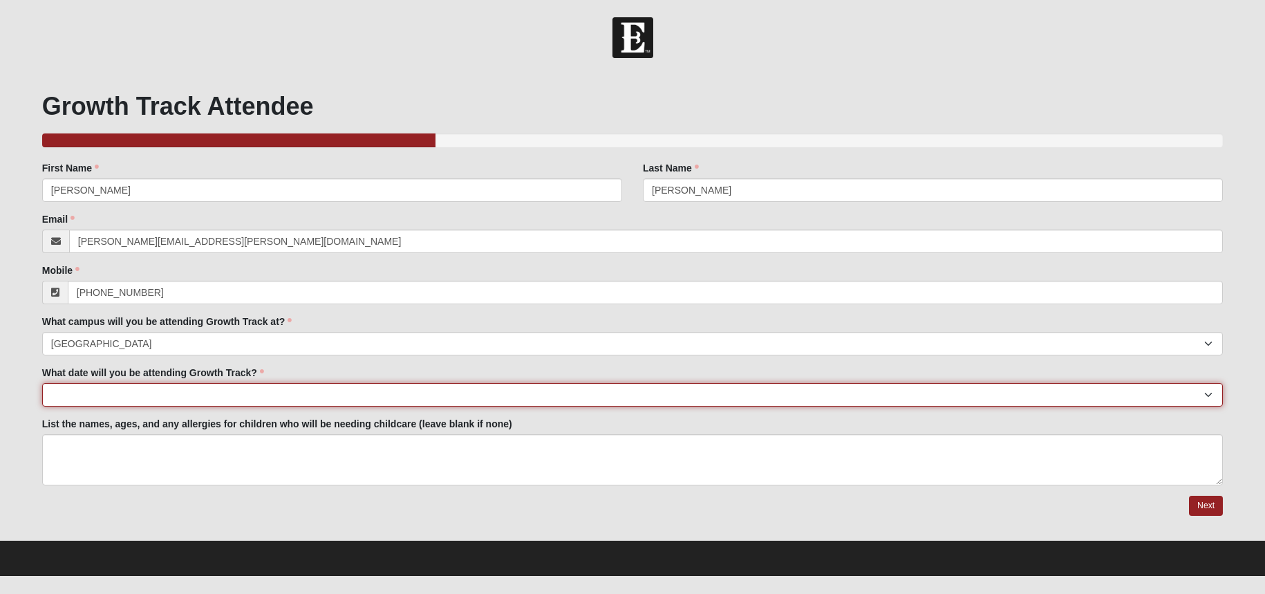
click at [149, 391] on select "[DATE] [DATE] [DATE] [DATE] [DATE] [DATE] [DATE] [DATE] [DATE] [DATE] [DATE]" at bounding box center [632, 395] width 1181 height 24
select select "[DATE]"
click at [42, 383] on select "[DATE] [DATE] [DATE] [DATE] [DATE] [DATE] [DATE] [DATE] [DATE] [DATE] [DATE]" at bounding box center [632, 395] width 1181 height 24
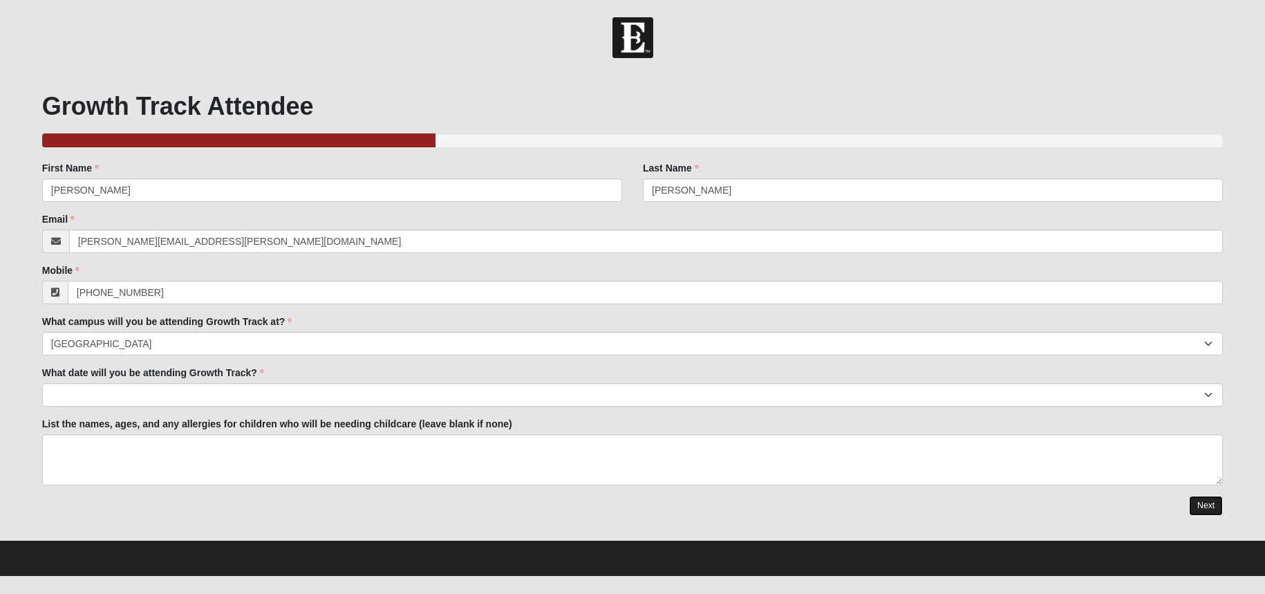
click at [1220, 503] on link "Next" at bounding box center [1206, 506] width 34 height 20
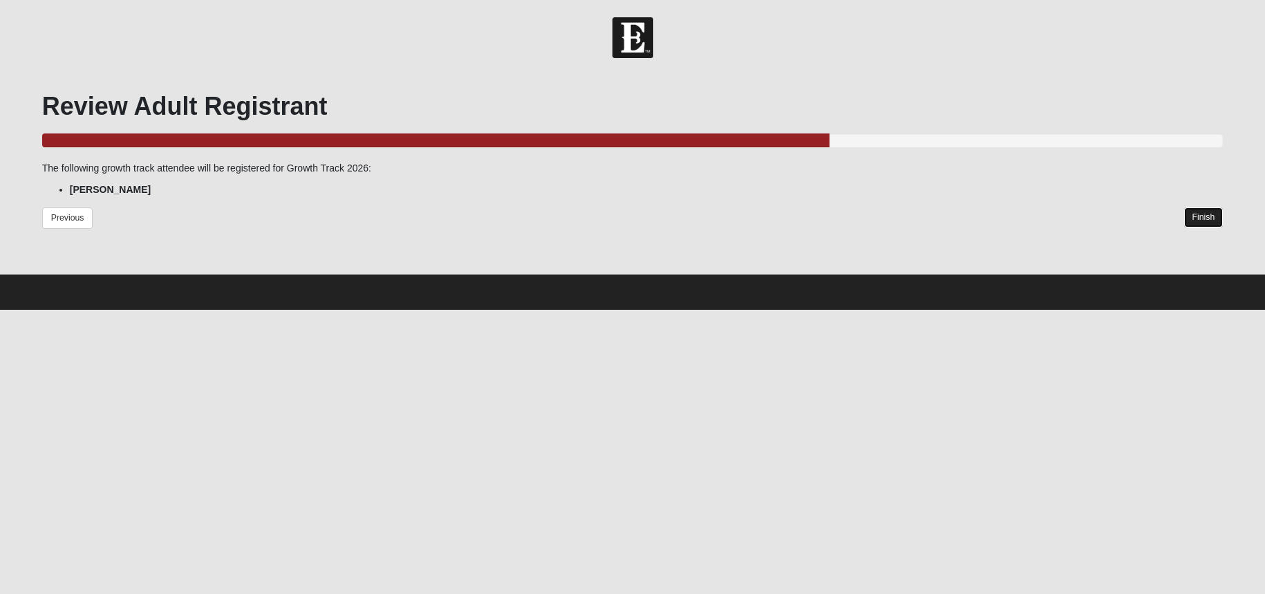
click at [1205, 222] on link "Finish" at bounding box center [1203, 217] width 39 height 20
